Goal: Browse casually

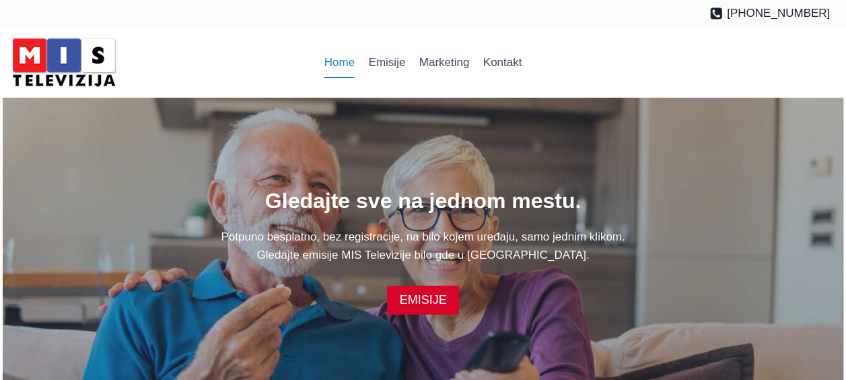
click at [75, 56] on img at bounding box center [64, 62] width 114 height 57
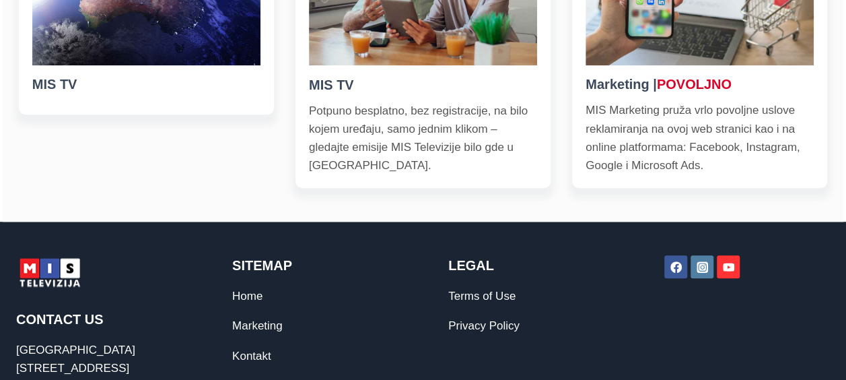
scroll to position [539, 0]
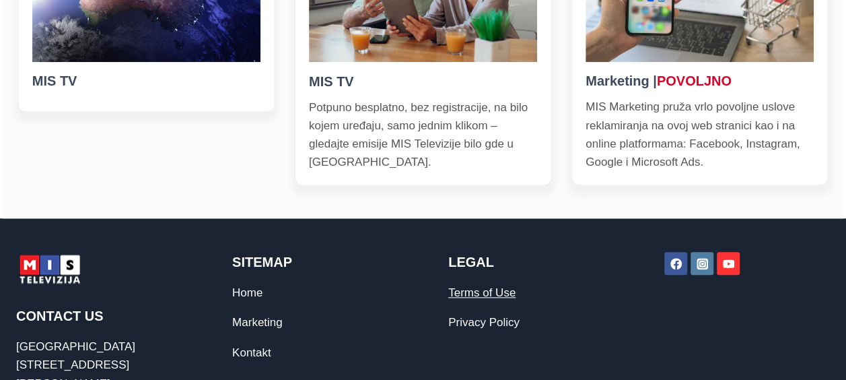
click at [478, 295] on link "Terms of Use" at bounding box center [481, 292] width 67 height 13
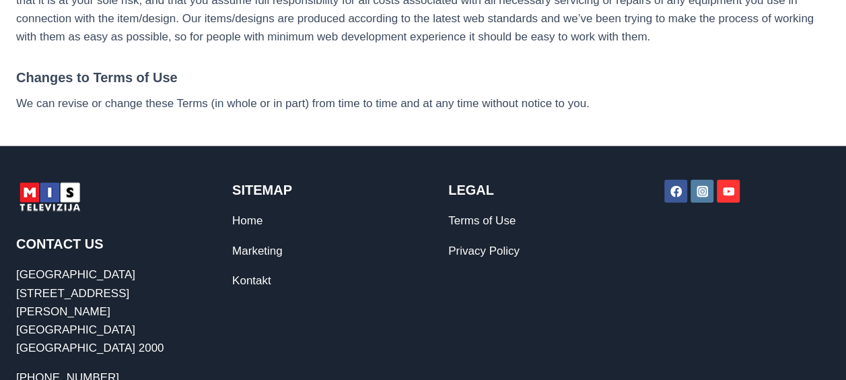
scroll to position [1616, 0]
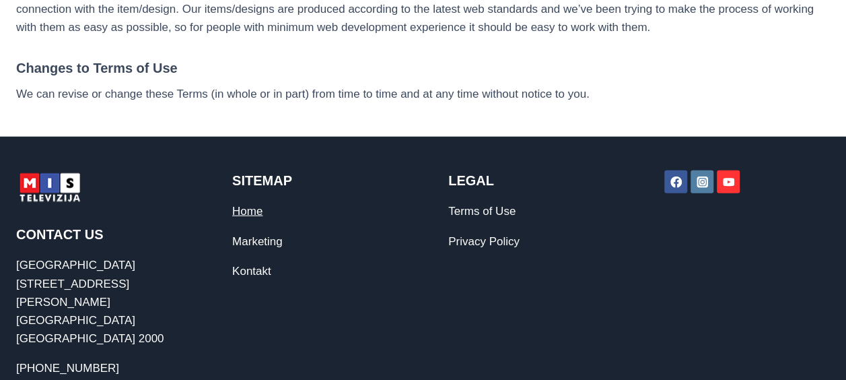
click at [248, 215] on link "Home" at bounding box center [247, 211] width 30 height 13
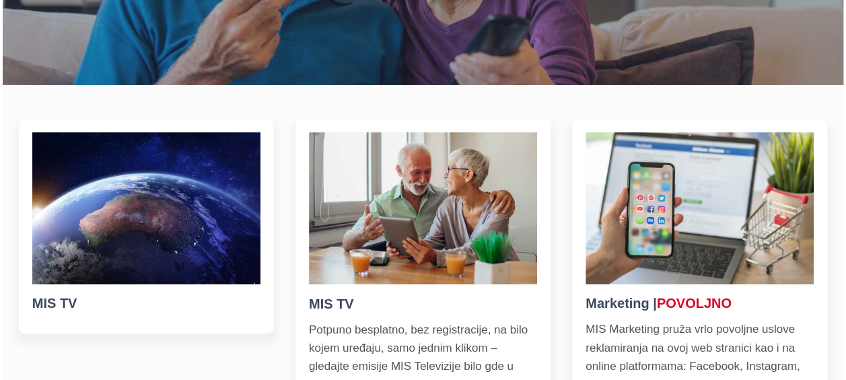
scroll to position [337, 0]
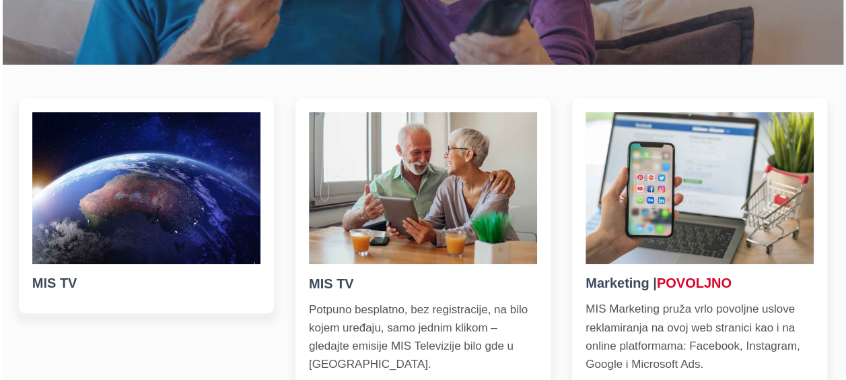
click at [94, 220] on img at bounding box center [146, 188] width 228 height 152
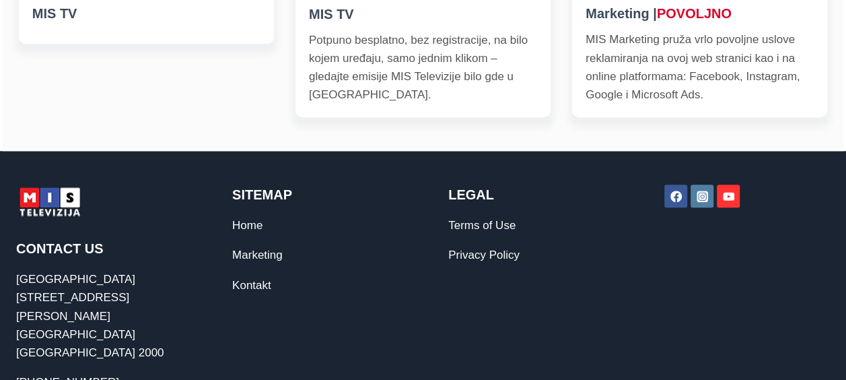
scroll to position [673, 0]
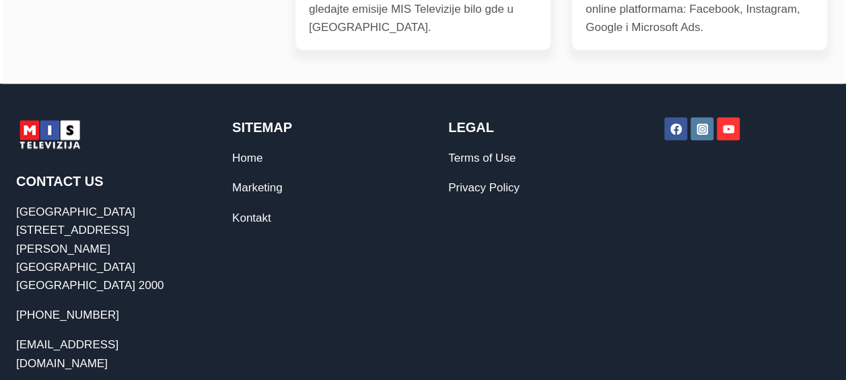
click at [726, 131] on icon "YouTube" at bounding box center [728, 129] width 11 height 8
click at [51, 136] on img at bounding box center [49, 134] width 67 height 34
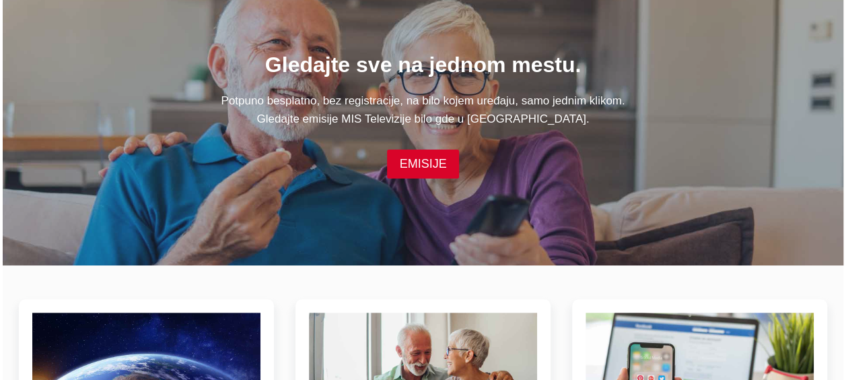
scroll to position [0, 0]
